Goal: Book appointment/travel/reservation

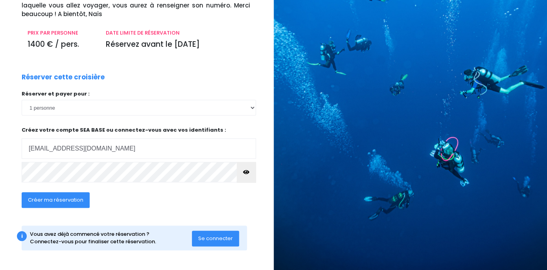
scroll to position [106, 0]
click at [250, 177] on button "button" at bounding box center [246, 172] width 19 height 20
click at [209, 239] on span "Se connecter" at bounding box center [215, 238] width 35 height 7
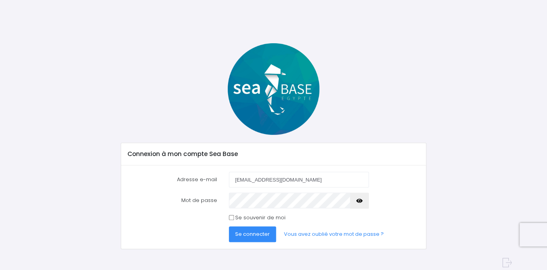
click at [255, 235] on span "Se connecter" at bounding box center [252, 234] width 35 height 7
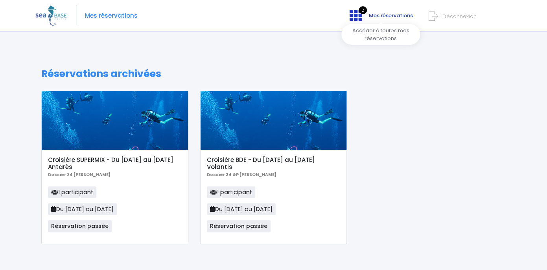
click at [360, 13] on icon at bounding box center [356, 15] width 13 height 13
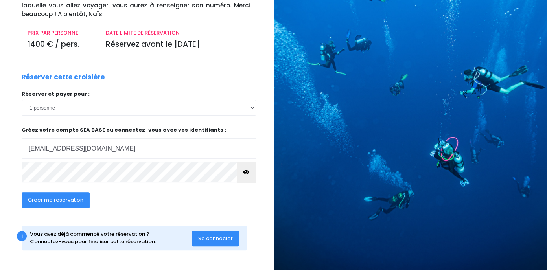
scroll to position [106, 0]
click at [53, 203] on span "Créer ma réservation" at bounding box center [55, 199] width 55 height 7
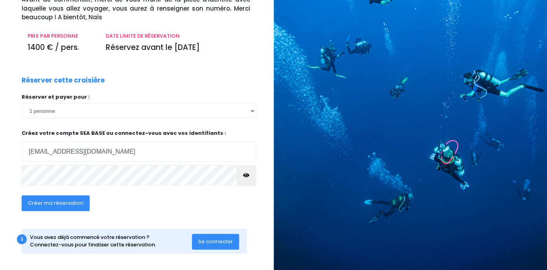
scroll to position [106, 0]
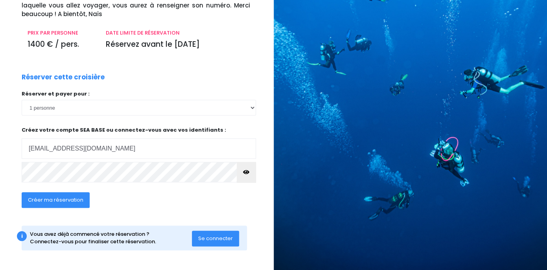
type input "[EMAIL_ADDRESS][DOMAIN_NAME]"
click at [48, 194] on button "Créer ma réservation" at bounding box center [56, 200] width 68 height 16
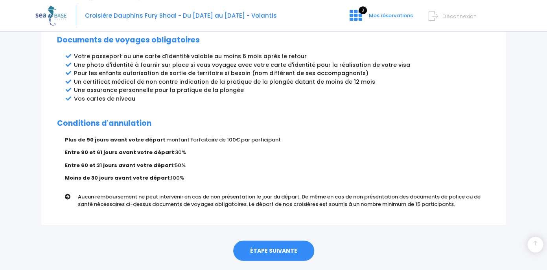
scroll to position [450, 0]
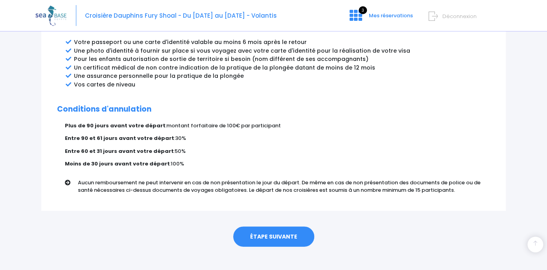
click at [269, 227] on link "ÉTAPE SUIVANTE" at bounding box center [273, 237] width 81 height 20
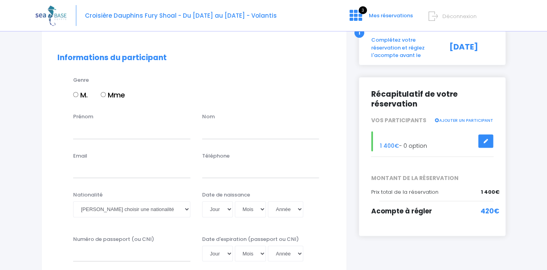
scroll to position [61, 0]
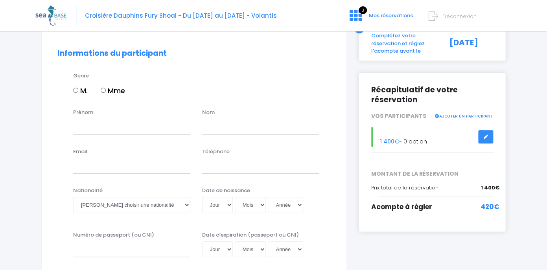
click at [106, 87] on label "Mme" at bounding box center [113, 90] width 24 height 11
click at [106, 88] on input "Mme" at bounding box center [103, 90] width 5 height 5
radio input "true"
click at [96, 126] on input "Prénom" at bounding box center [131, 127] width 117 height 16
type input "Marie"
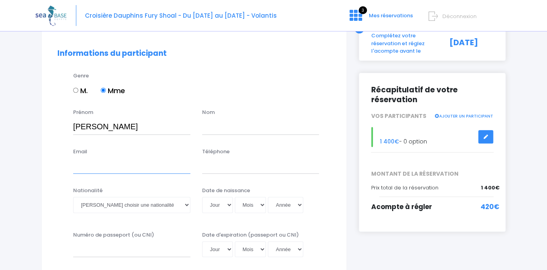
type input "mariegrieshaber@hotmail.fr"
click at [216, 129] on input "text" at bounding box center [260, 127] width 117 height 16
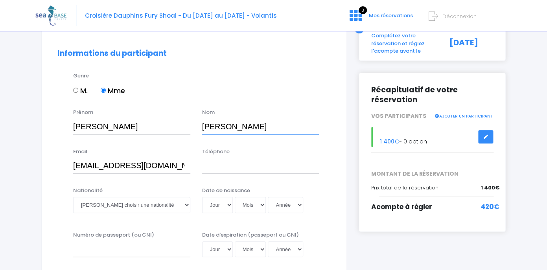
type input "Grieshaber"
click at [218, 168] on input "Téléphone" at bounding box center [260, 166] width 117 height 16
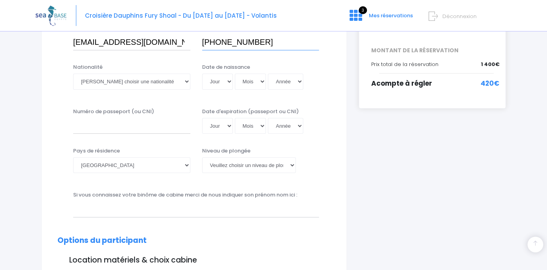
scroll to position [187, 0]
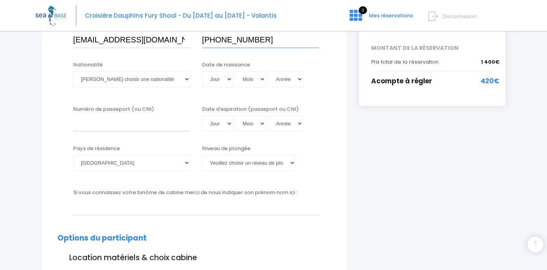
type input "+33684657446"
click at [73, 71] on select "Veuillez choisir une nationalité Afghane Albanaise Algerienne Allemande America…" at bounding box center [131, 79] width 117 height 16
select select "Française"
click option "Française" at bounding box center [0, 0] width 0 height 0
click at [202, 71] on select "Jour 01 02 03 04 05 06 07 08 09 10 11 12 13 14 15 16 17 18 19 20 21 22 23 24 25…" at bounding box center [217, 79] width 31 height 16
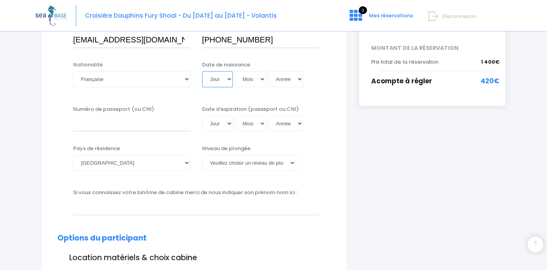
select select "01"
click option "01" at bounding box center [0, 0] width 0 height 0
select select "07"
click option "07" at bounding box center [0, 0] width 0 height 0
click at [268, 71] on select "Année 2045 2044 2043 2042 2041 2040 2039 2038 2037 2036 2035 2034 2033 2032 203…" at bounding box center [285, 79] width 35 height 16
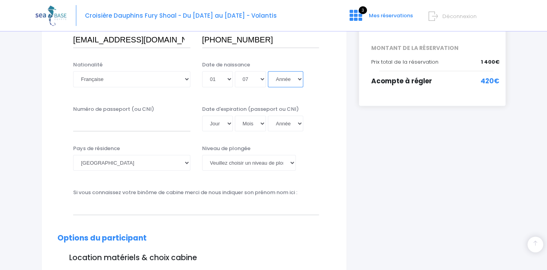
select select "1985"
click option "1985" at bounding box center [0, 0] width 0 height 0
type input "1985-07-01"
click at [113, 126] on input "Numéro de passeport (ou CNI)" at bounding box center [131, 124] width 117 height 16
type input "23KC13389"
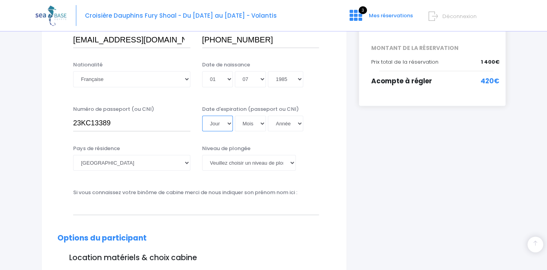
click at [202, 116] on select "Jour 01 02 03 04 05 06 07 08 09 10 11 12 13 14 15 16 17 18 19 20 21 22 23 24 25…" at bounding box center [217, 124] width 31 height 16
select select "25"
click option "25" at bounding box center [0, 0] width 0 height 0
select select "09"
click option "09" at bounding box center [0, 0] width 0 height 0
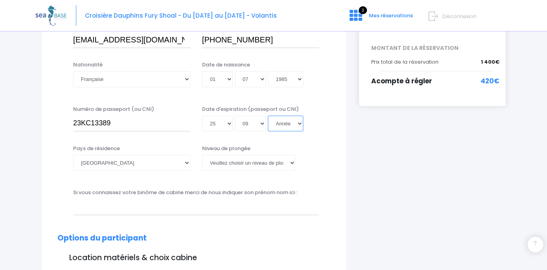
click at [268, 116] on select "Année 2045 2044 2043 2042 2041 2040 2039 2038 2037 2036 2035 2034 2033 2032 203…" at bounding box center [285, 124] width 35 height 16
select select "2033"
click option "2033" at bounding box center [0, 0] width 0 height 0
type input "2033-09-25"
click at [202, 155] on select "Veuillez choisir un niveau de plongée Non plongeur Junior OW diver Adventure OW…" at bounding box center [249, 163] width 94 height 16
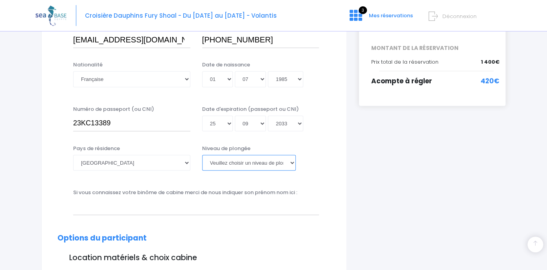
select select "MF1"
click option "MF1" at bounding box center [0, 0] width 0 height 0
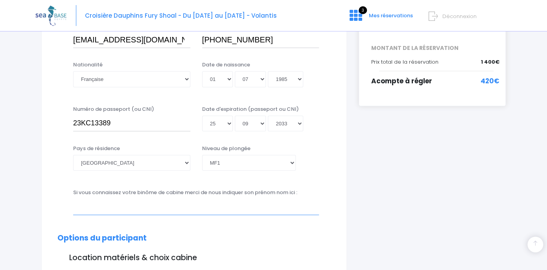
click at [188, 209] on input "text" at bounding box center [196, 207] width 246 height 16
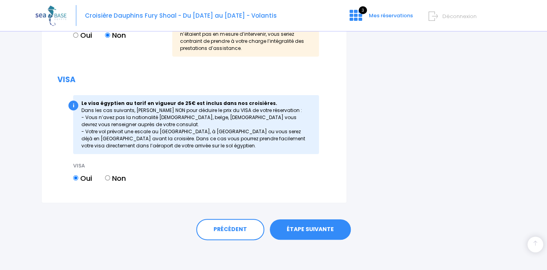
scroll to position [1017, 0]
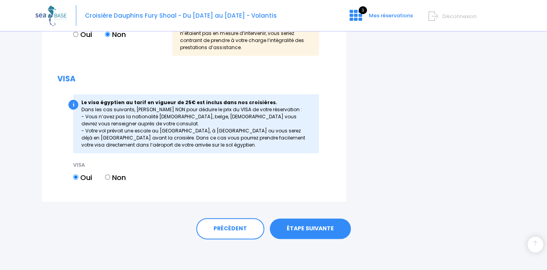
type input "Hervé Blumentritt"
click at [301, 235] on link "ÉTAPE SUIVANTE" at bounding box center [310, 229] width 81 height 20
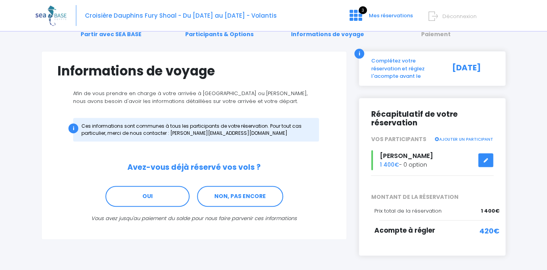
scroll to position [69, 0]
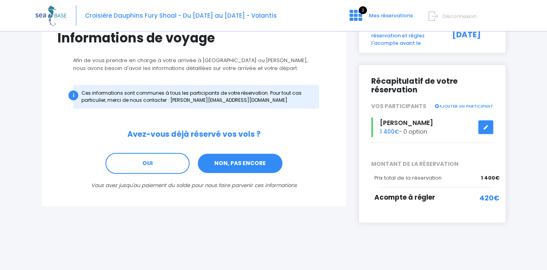
click at [231, 158] on link "NON, PAS ENCORE" at bounding box center [240, 163] width 86 height 21
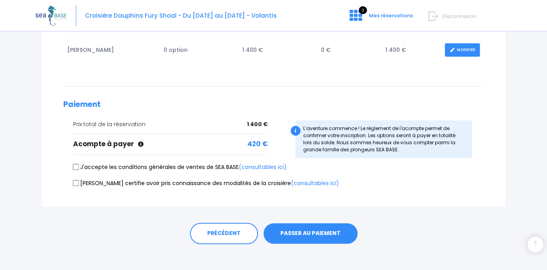
scroll to position [148, 0]
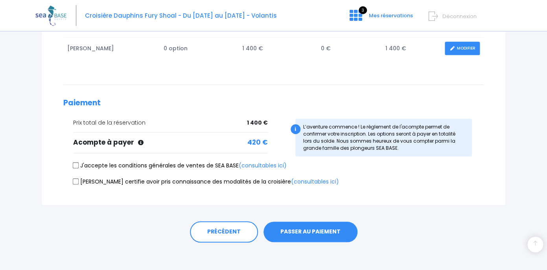
click at [76, 168] on input "J'accepte les conditions générales de ventes de SEA BASE (consultables ici)" at bounding box center [76, 166] width 6 height 6
checkbox input "true"
click at [78, 183] on input "Je certifie avoir pris connaissance des modalités de la croisière (consultables…" at bounding box center [76, 181] width 6 height 6
checkbox input "true"
click at [316, 236] on button "PASSER AU PAIEMENT" at bounding box center [311, 232] width 94 height 20
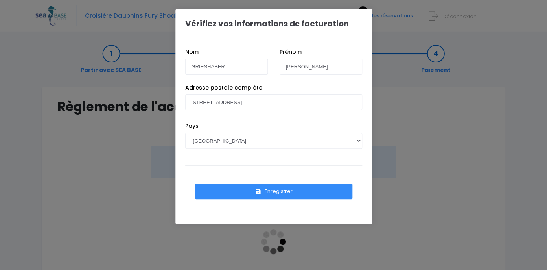
click at [252, 191] on button "Enregistrer" at bounding box center [273, 192] width 157 height 16
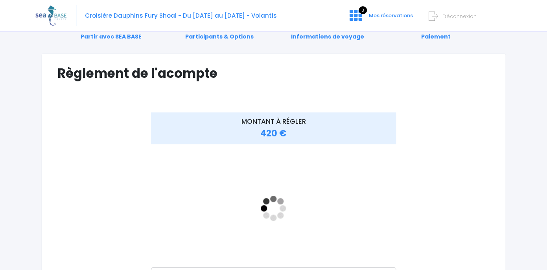
scroll to position [41, 0]
